Goal: Communication & Community: Answer question/provide support

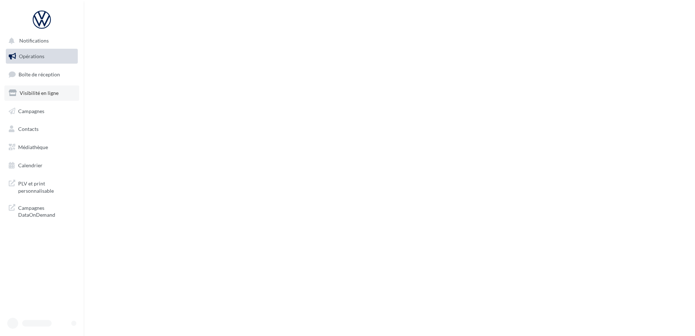
click at [39, 91] on span "Visibilité en ligne" at bounding box center [39, 93] width 39 height 6
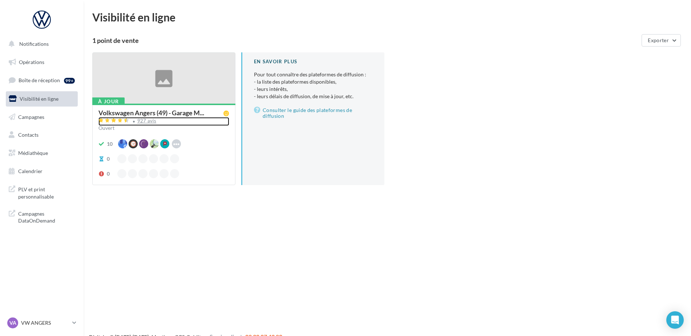
click at [144, 120] on div "927 avis" at bounding box center [146, 120] width 19 height 5
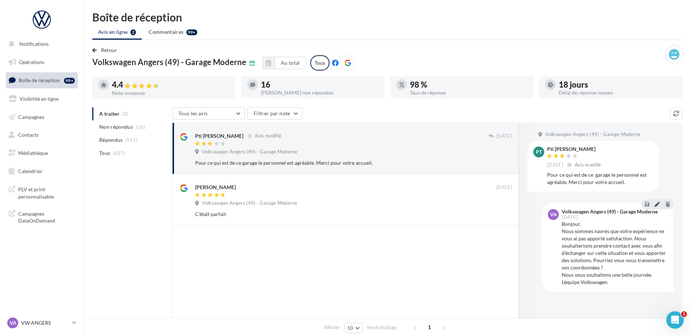
click at [656, 202] on icon at bounding box center [657, 203] width 5 height 5
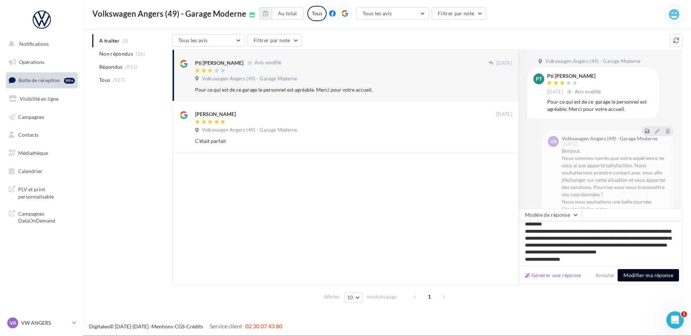
scroll to position [11, 0]
click at [626, 274] on button "Modifier ma réponse" at bounding box center [648, 275] width 61 height 12
click at [626, 274] on div "Générer une réponse Annuler Modifier ma réponse" at bounding box center [601, 275] width 164 height 19
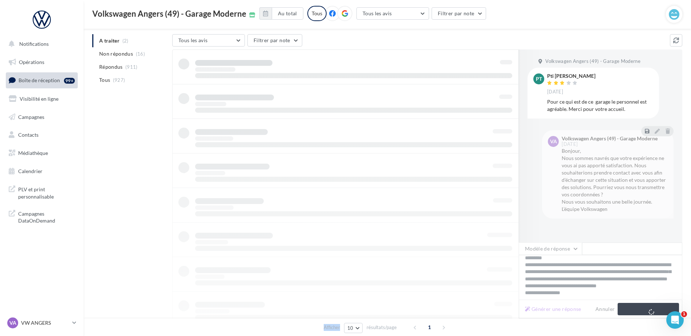
scroll to position [71, 0]
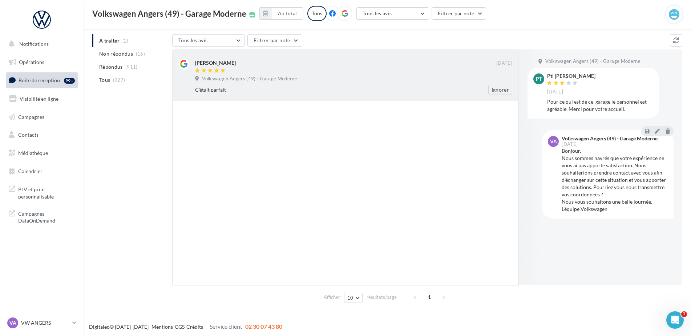
click at [232, 71] on div at bounding box center [345, 71] width 301 height 6
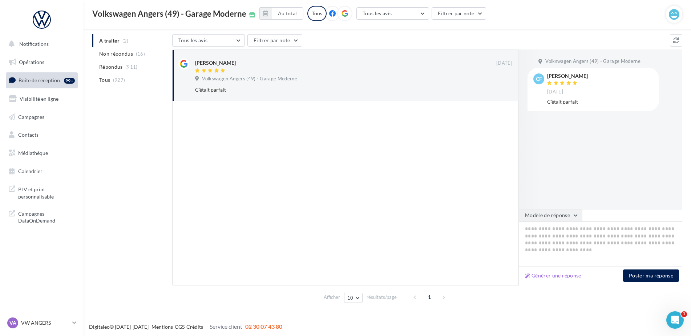
click at [571, 219] on button "Modèle de réponse" at bounding box center [550, 215] width 63 height 12
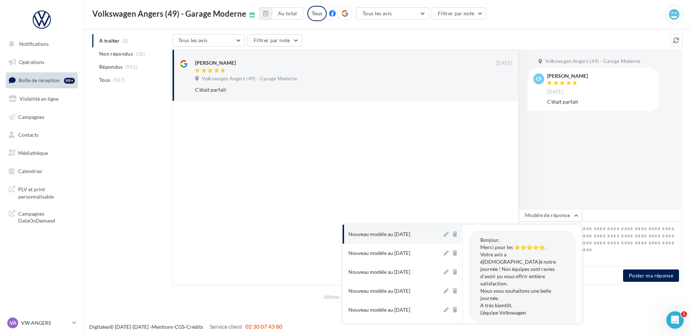
click at [409, 233] on div "Nouveau modèle au [DATE]" at bounding box center [380, 233] width 62 height 7
type textarea "**********"
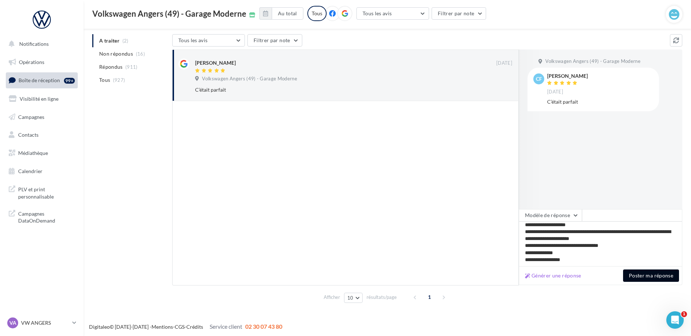
click at [639, 270] on button "Poster ma réponse" at bounding box center [651, 275] width 56 height 12
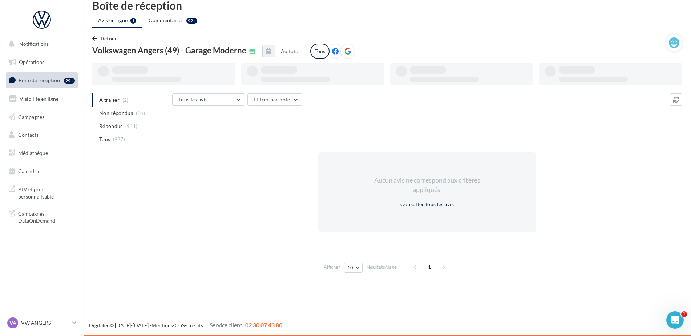
scroll to position [12, 0]
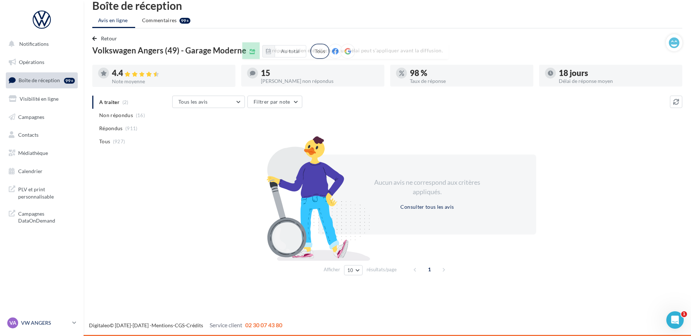
click at [31, 322] on p "VW ANGERS" at bounding box center [45, 322] width 48 height 7
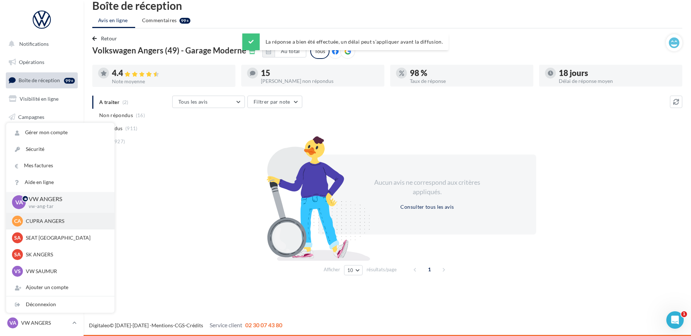
click at [41, 228] on div "CA CUPRA ANGERS cupra_angers" at bounding box center [60, 221] width 108 height 17
click at [40, 223] on p "CUPRA ANGERS" at bounding box center [66, 220] width 80 height 7
